Goal: Information Seeking & Learning: Learn about a topic

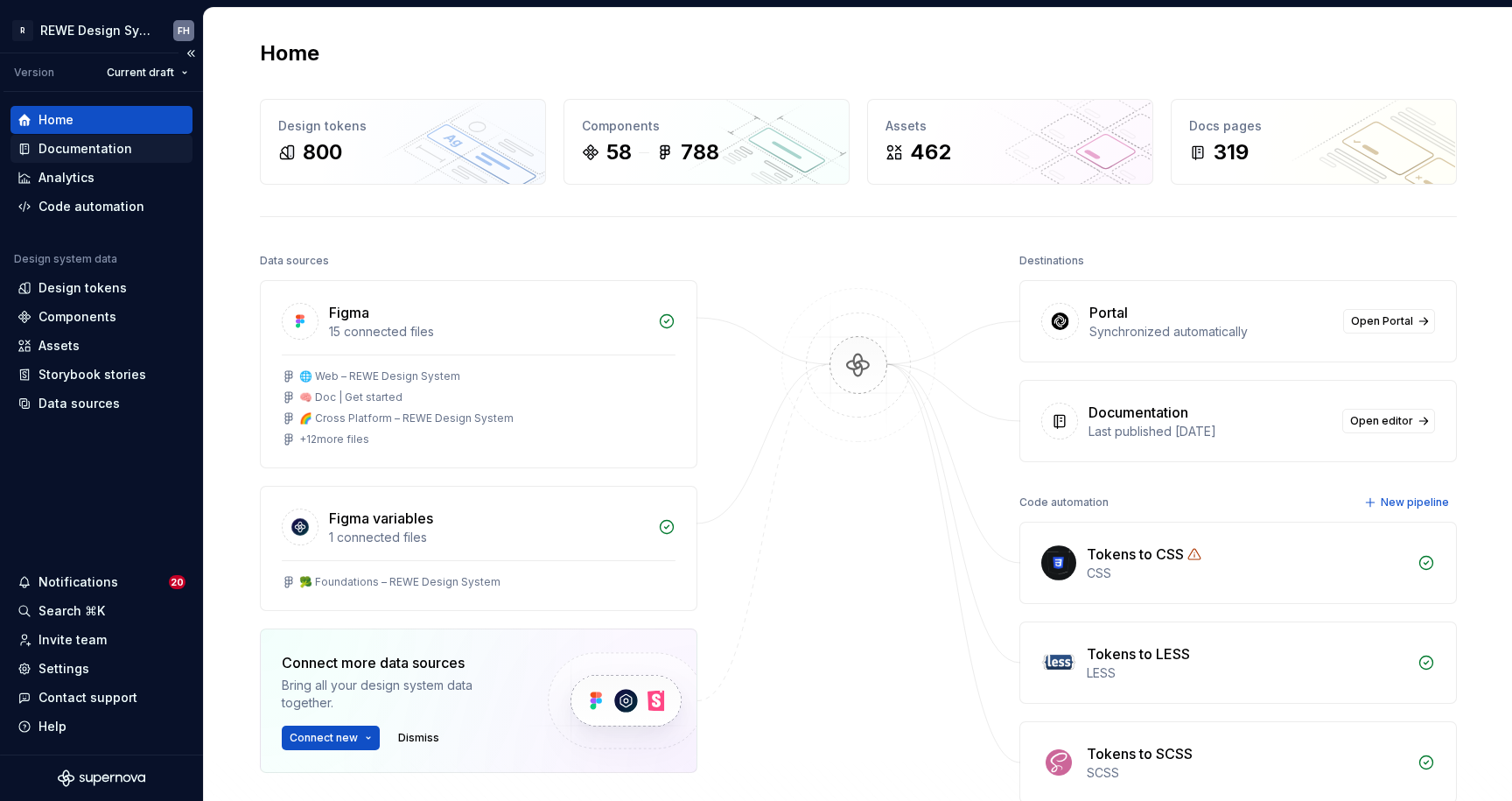
click at [90, 146] on div "Documentation" at bounding box center [85, 149] width 94 height 18
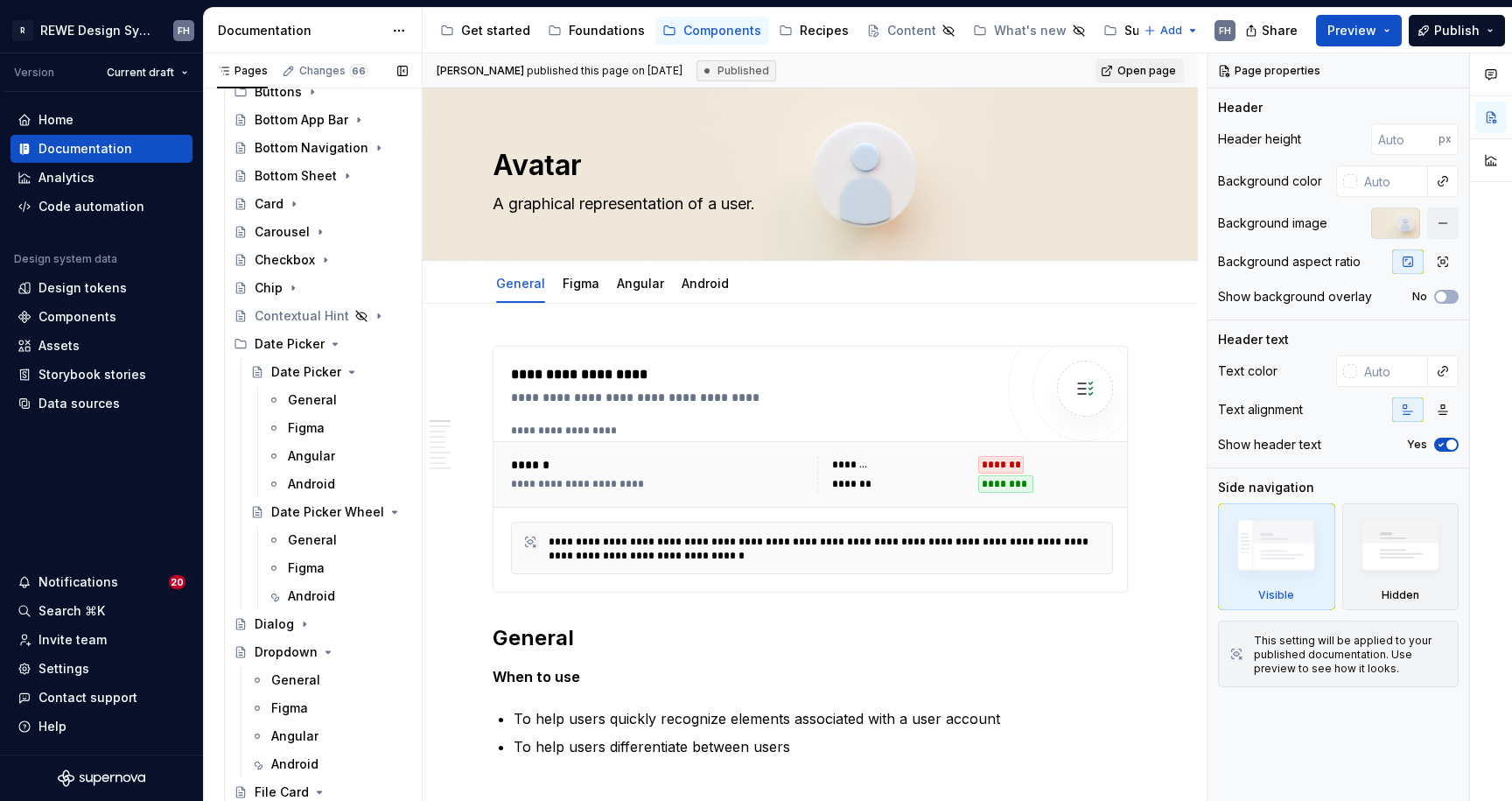
scroll to position [952, 0]
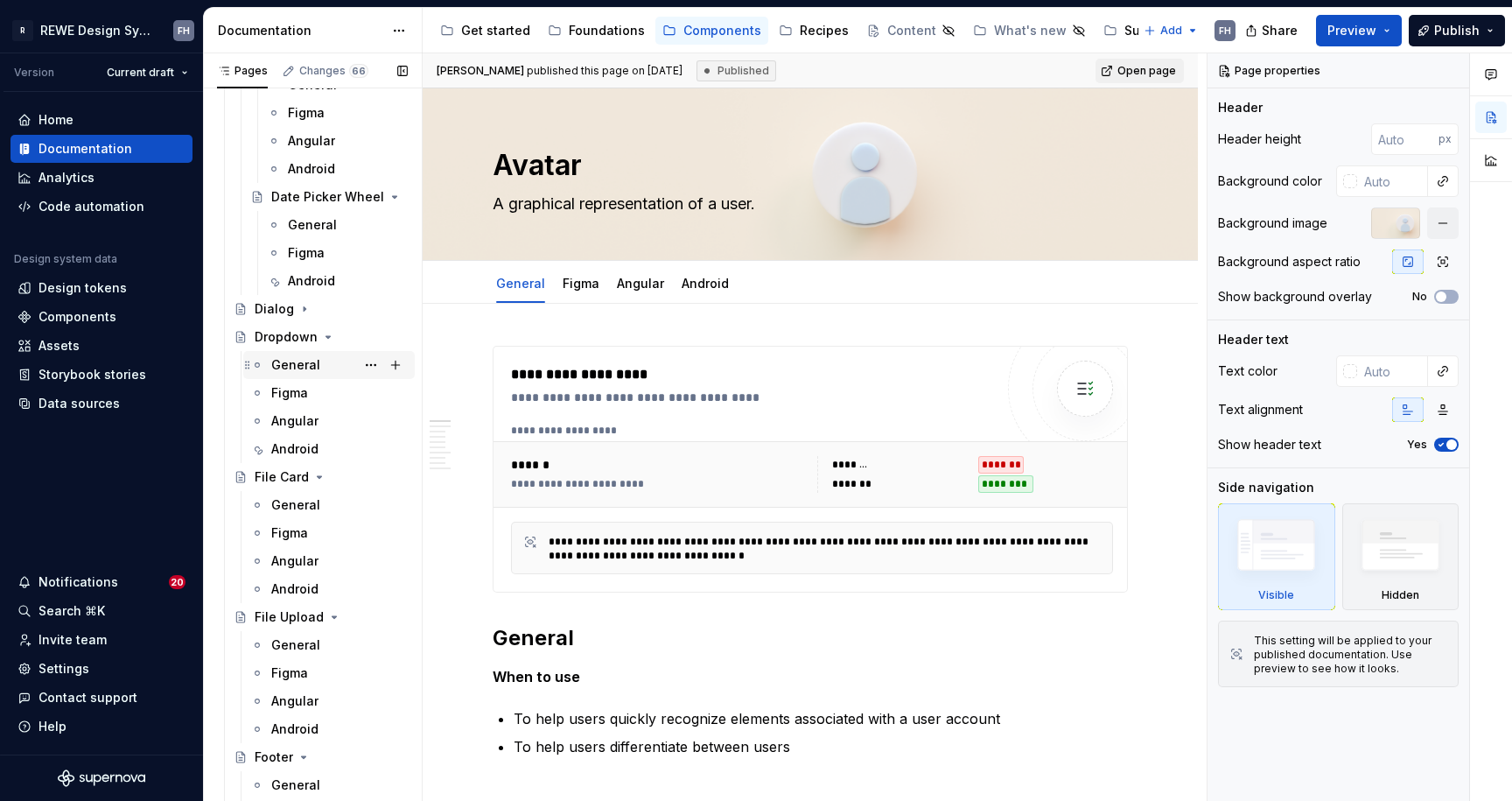
click at [291, 360] on div "General" at bounding box center [296, 365] width 49 height 18
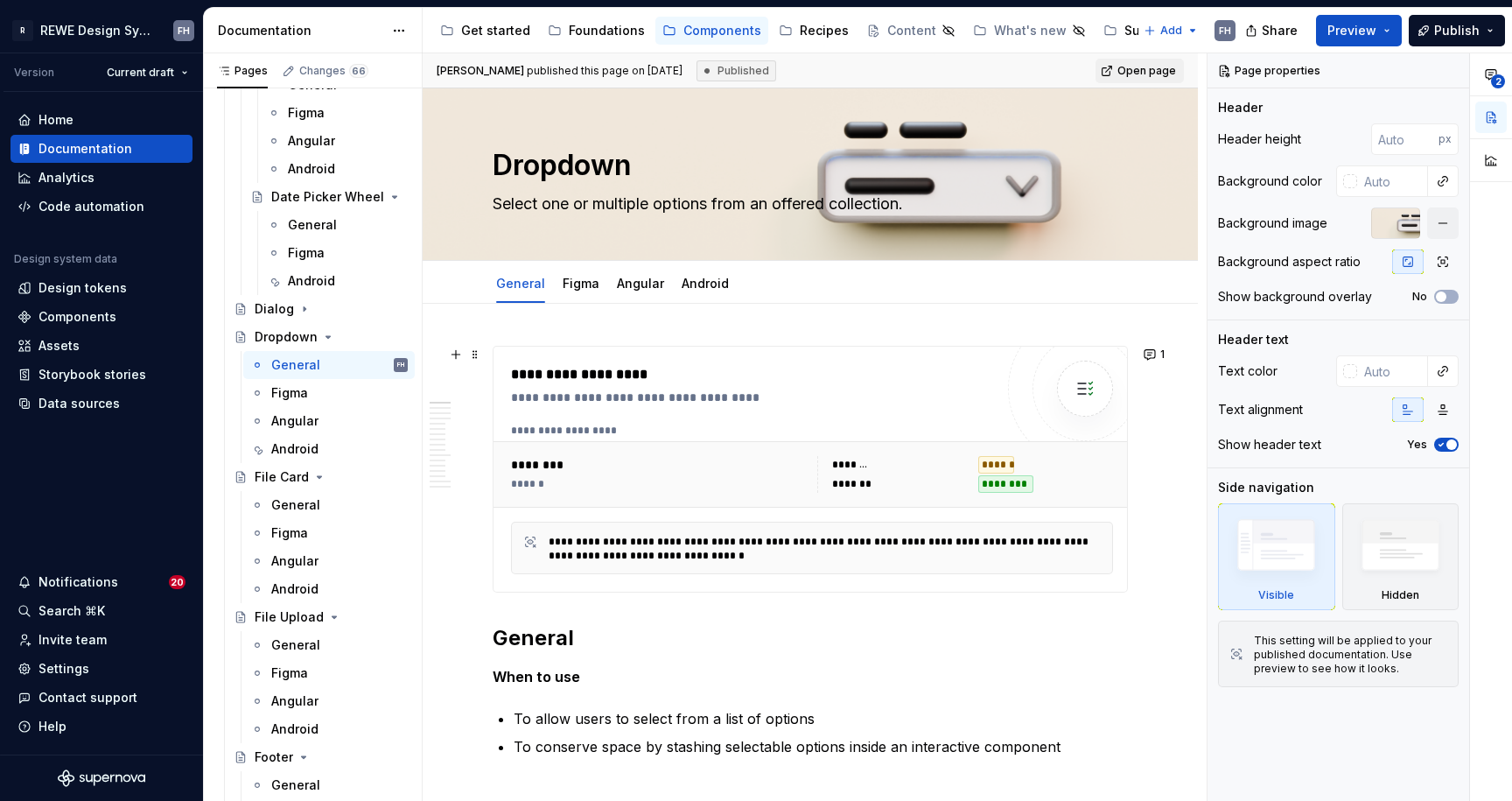
scroll to position [837, 0]
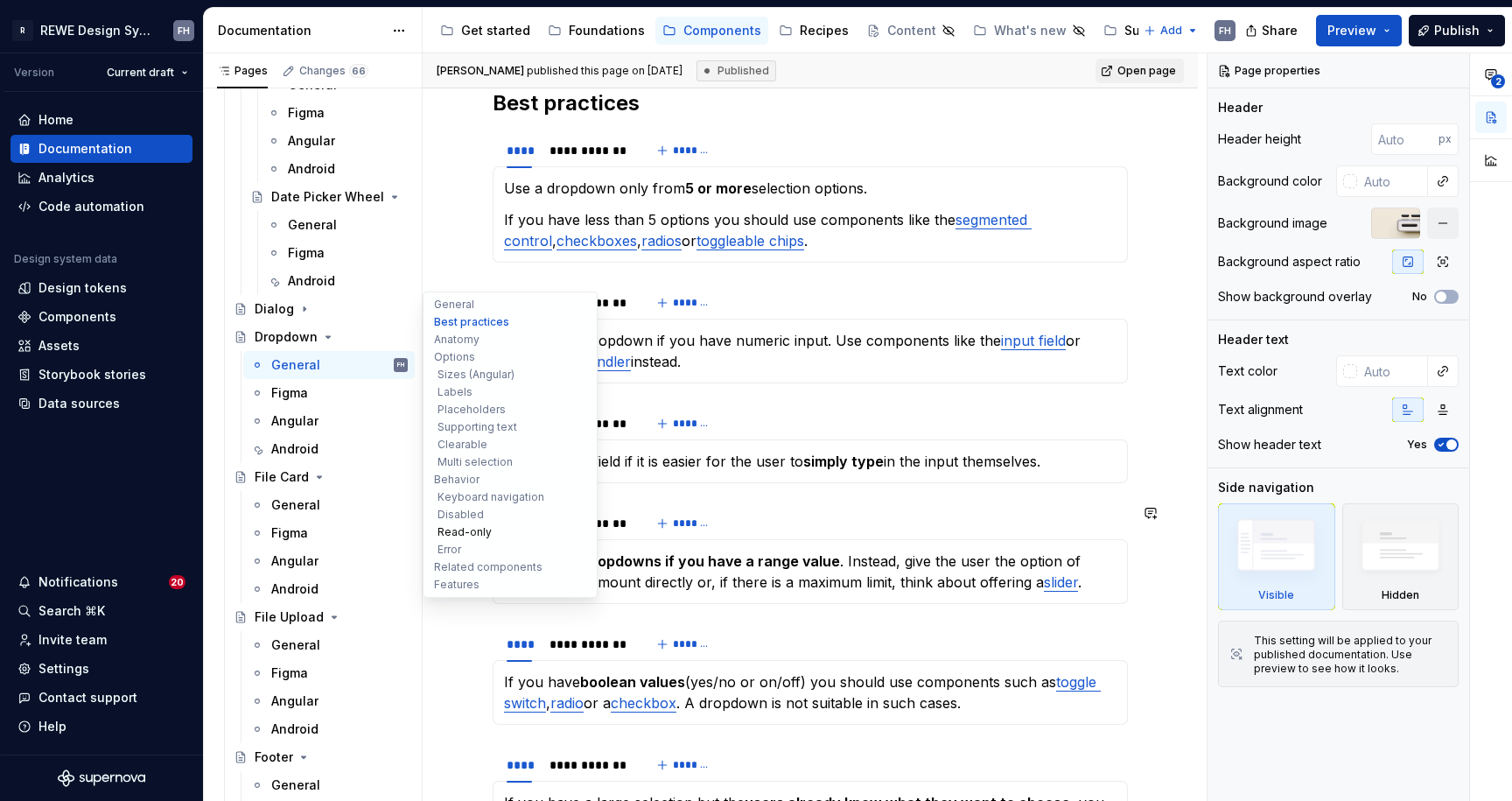
click at [475, 529] on button "Read-only" at bounding box center [510, 532] width 166 height 18
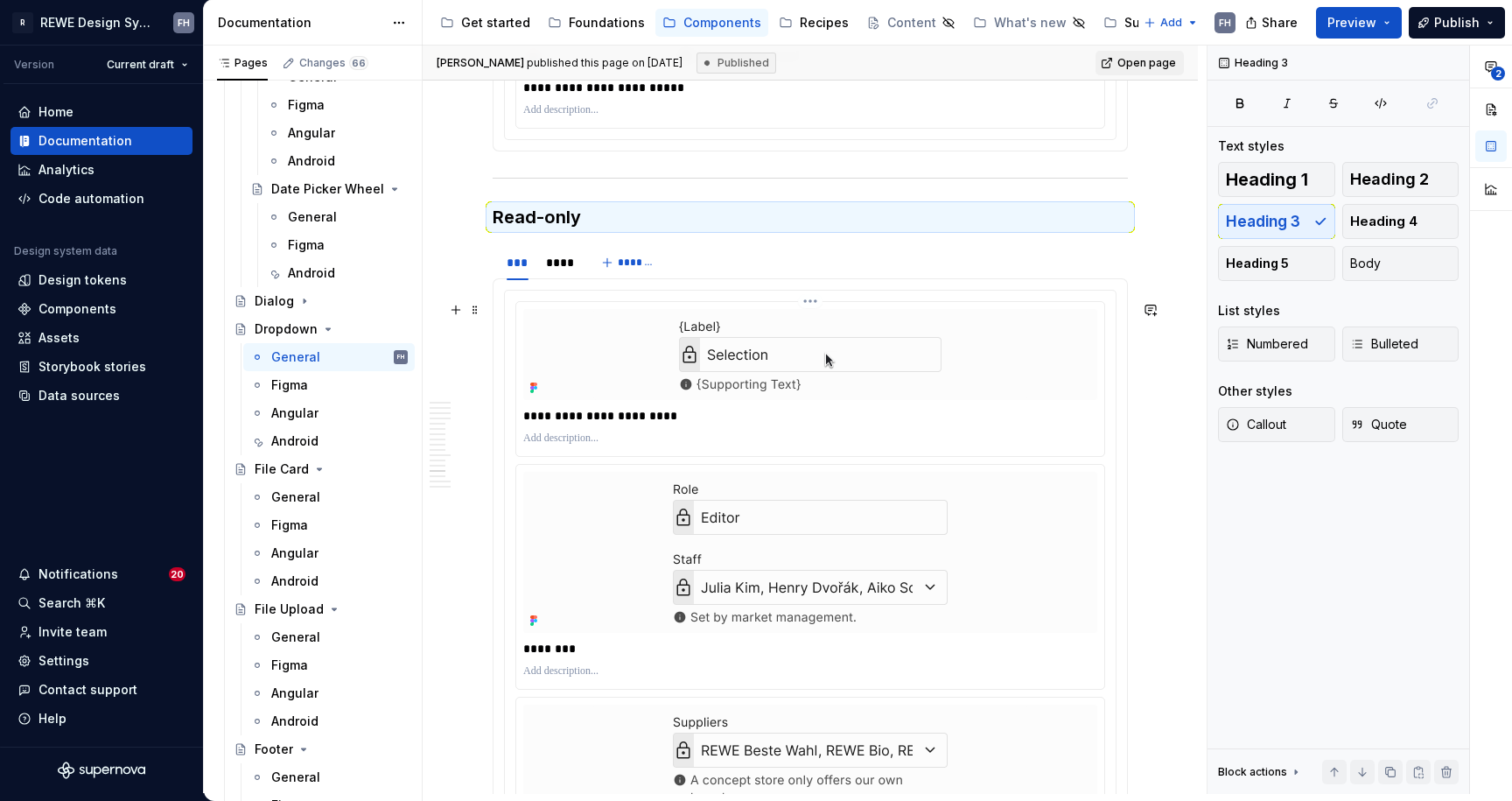
scroll to position [6807, 0]
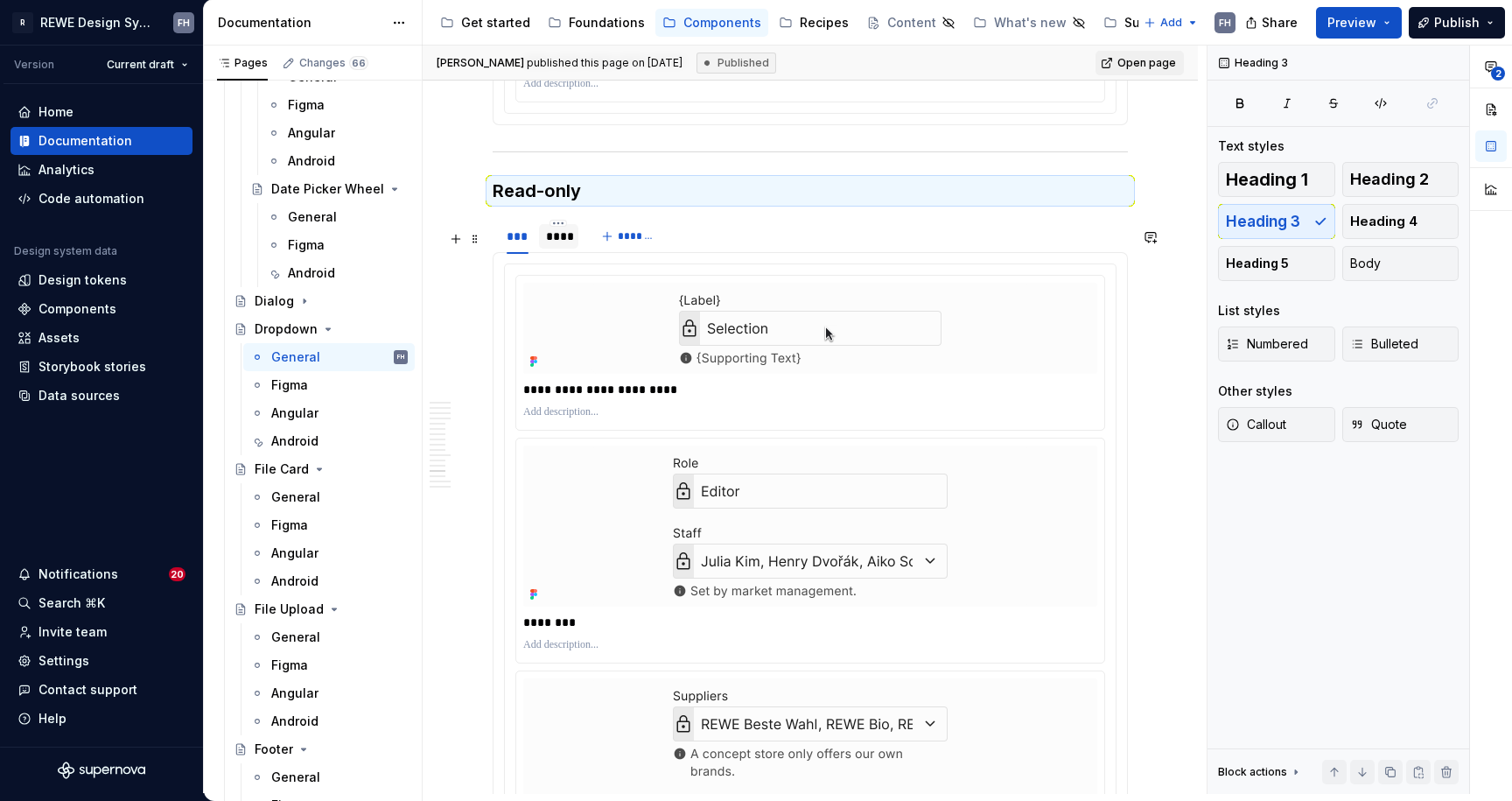
click at [554, 245] on div "****" at bounding box center [558, 236] width 25 height 18
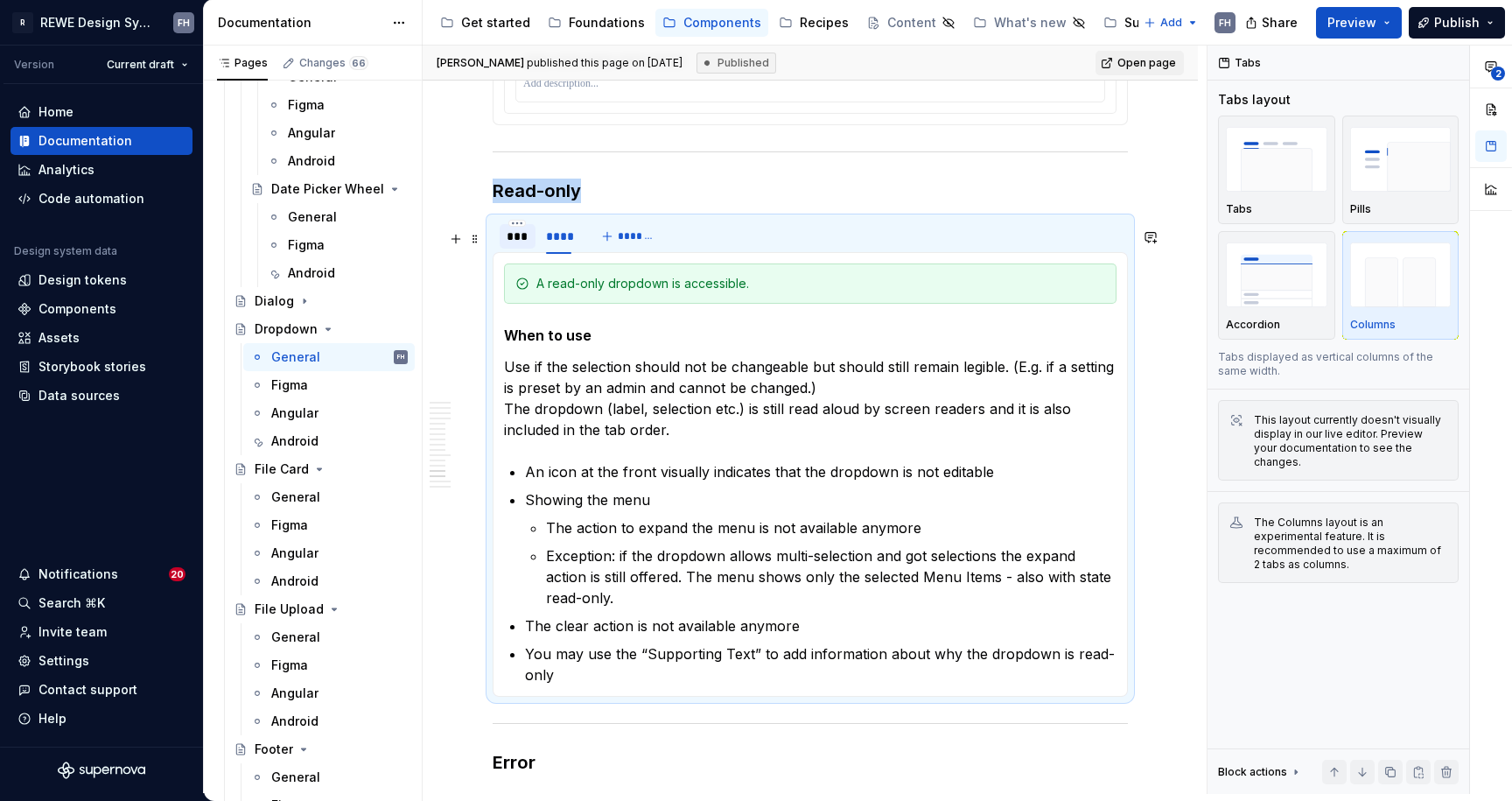
click at [517, 245] on div "***" at bounding box center [517, 236] width 22 height 18
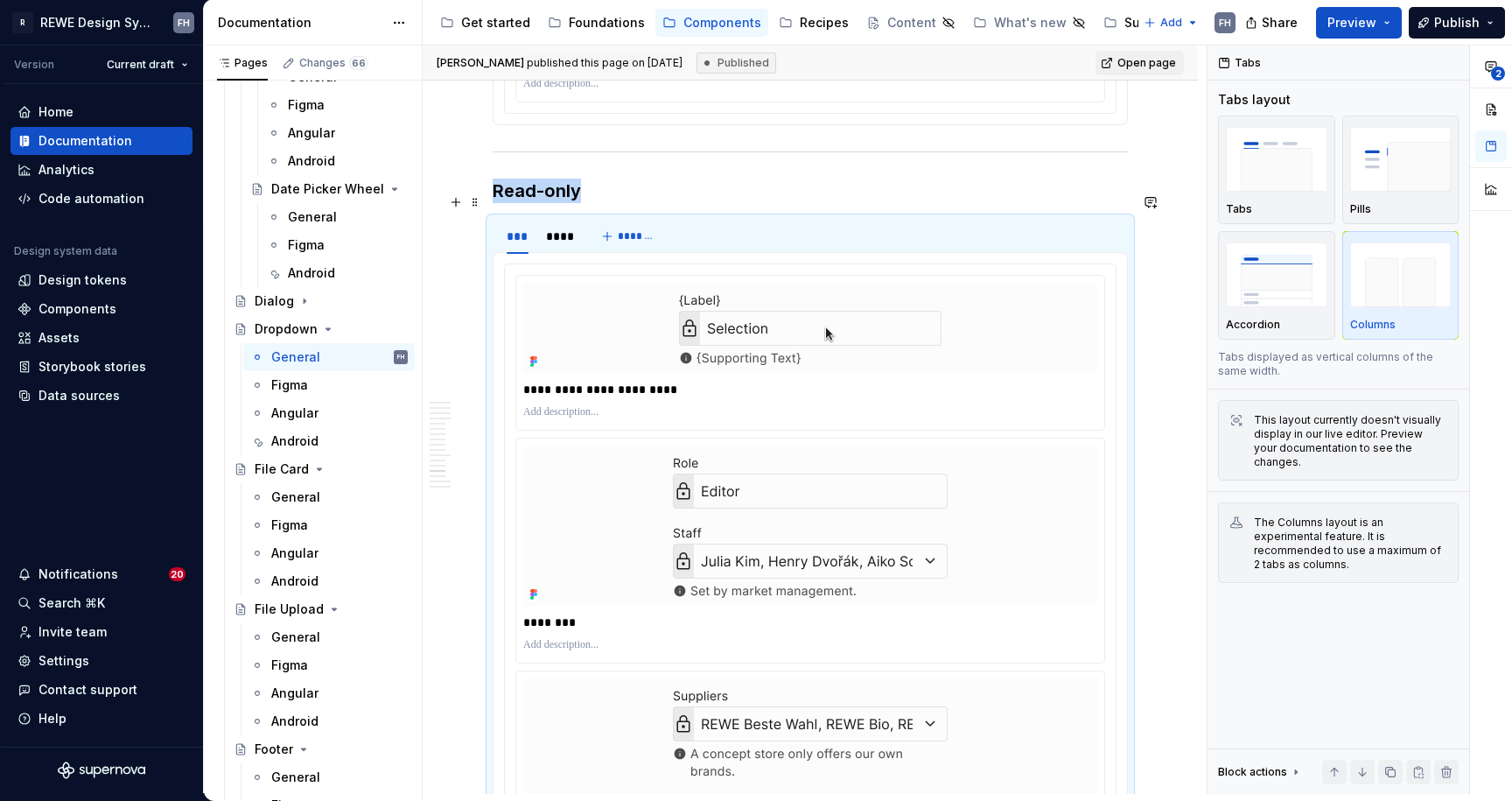
click at [609, 192] on h3 "Read-only" at bounding box center [810, 191] width 635 height 25
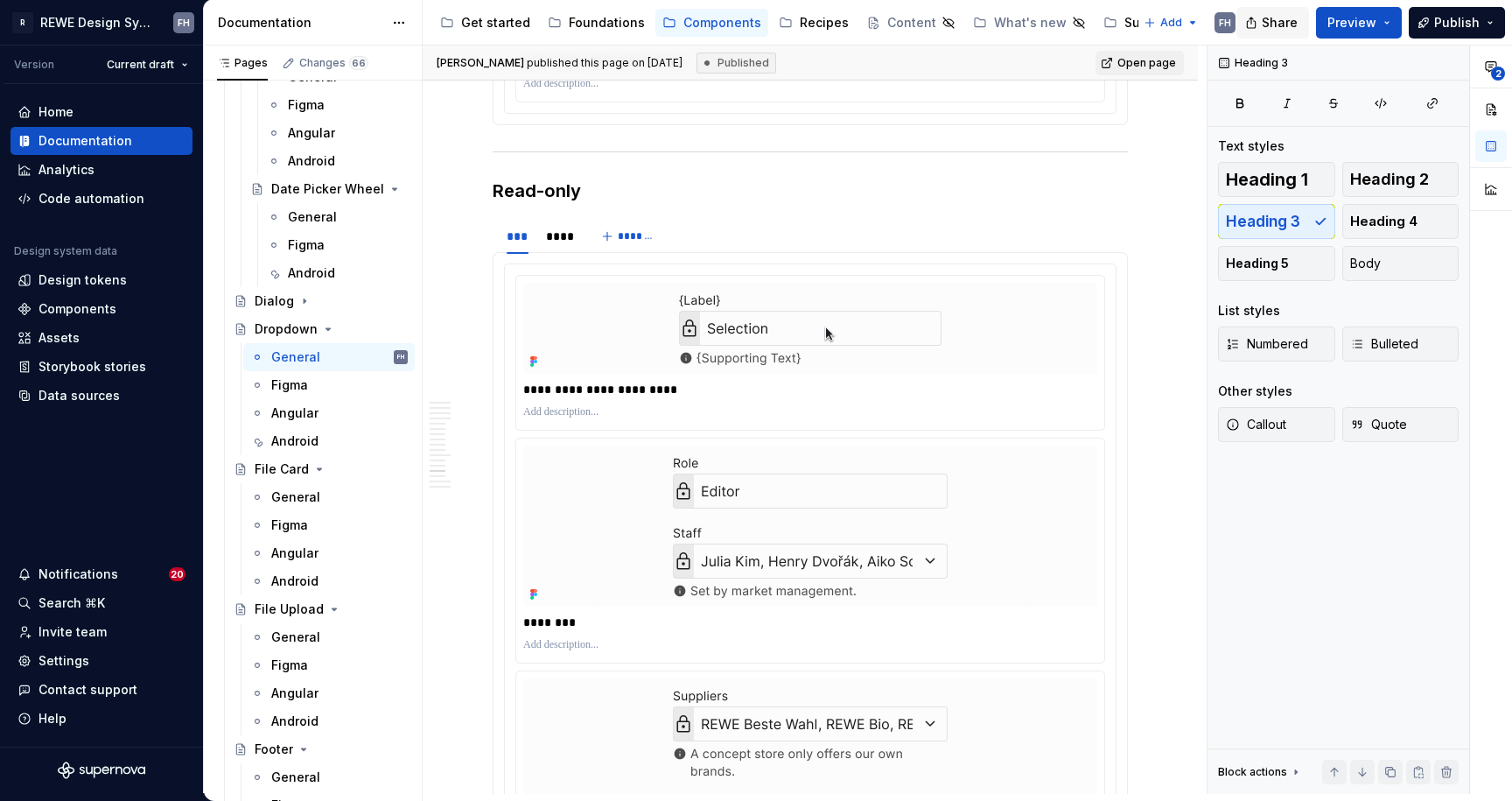
type textarea "*"
click at [634, 203] on h3 "Read-only" at bounding box center [810, 191] width 635 height 25
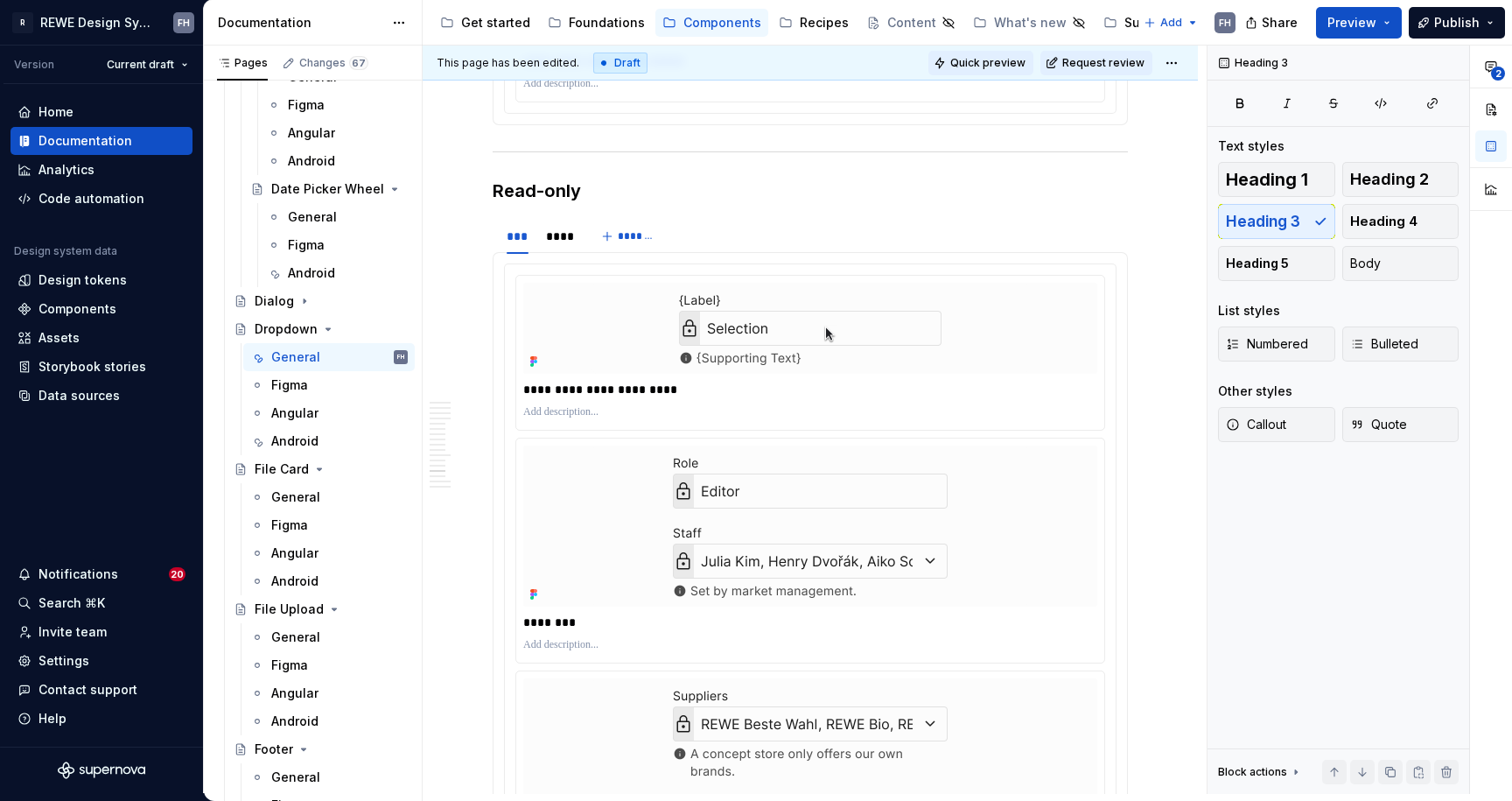
click at [1010, 60] on span "Quick preview" at bounding box center [988, 63] width 75 height 14
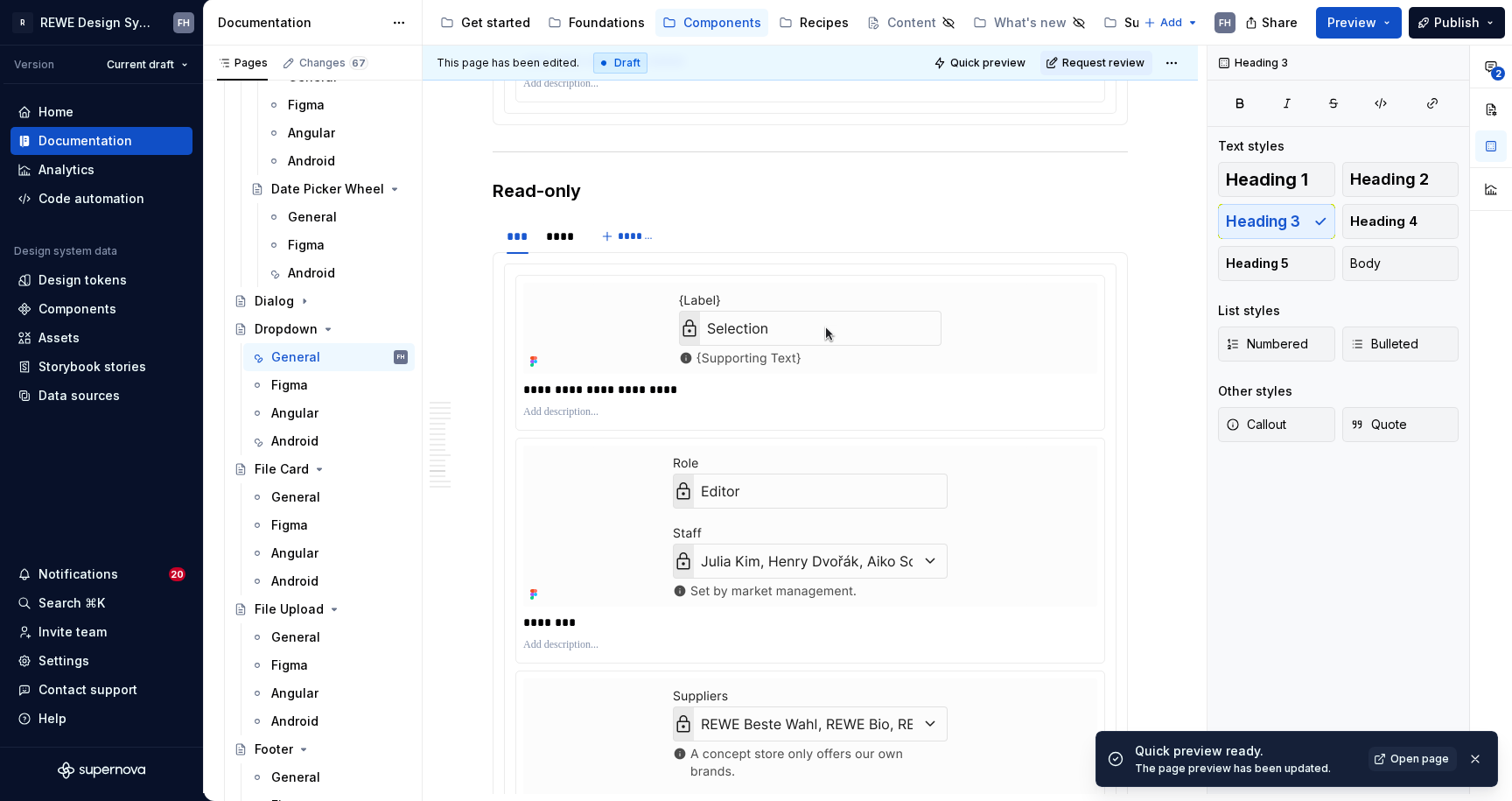
type textarea "*"
